Goal: Navigation & Orientation: Find specific page/section

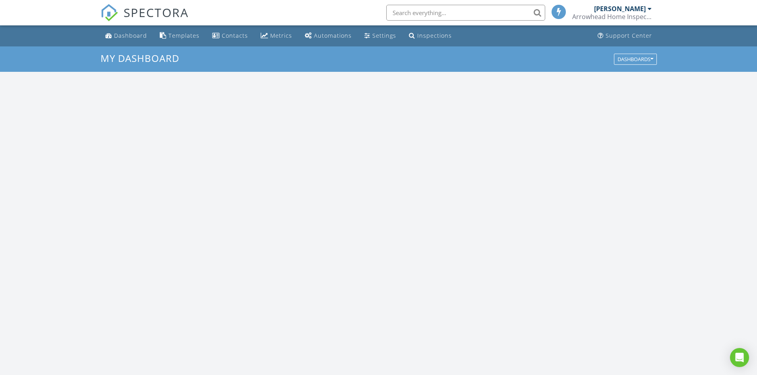
scroll to position [735, 769]
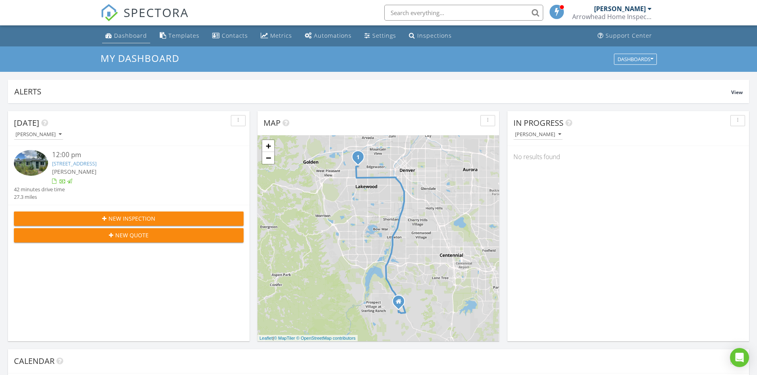
click at [135, 35] on div "Dashboard" at bounding box center [130, 36] width 33 height 8
click at [277, 36] on div "Metrics" at bounding box center [281, 36] width 22 height 8
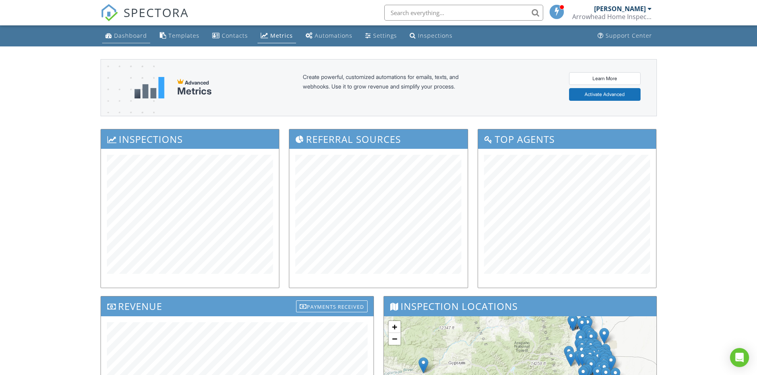
click at [139, 35] on div "Dashboard" at bounding box center [130, 36] width 33 height 8
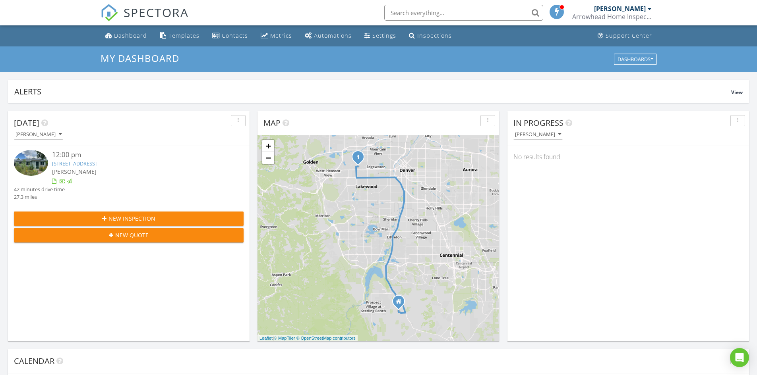
click at [136, 35] on div "Dashboard" at bounding box center [130, 36] width 33 height 8
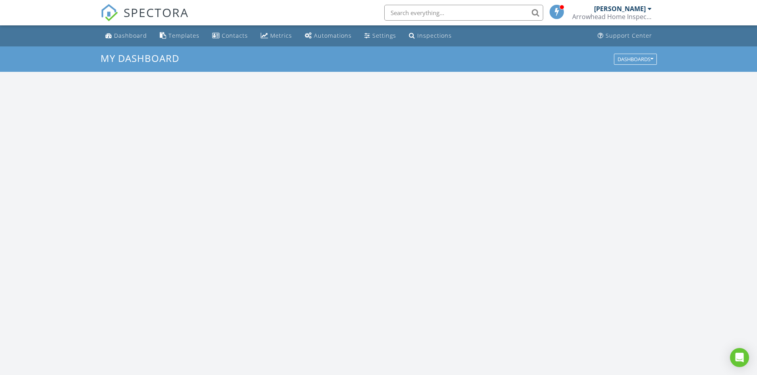
scroll to position [735, 769]
